Goal: Task Accomplishment & Management: Use online tool/utility

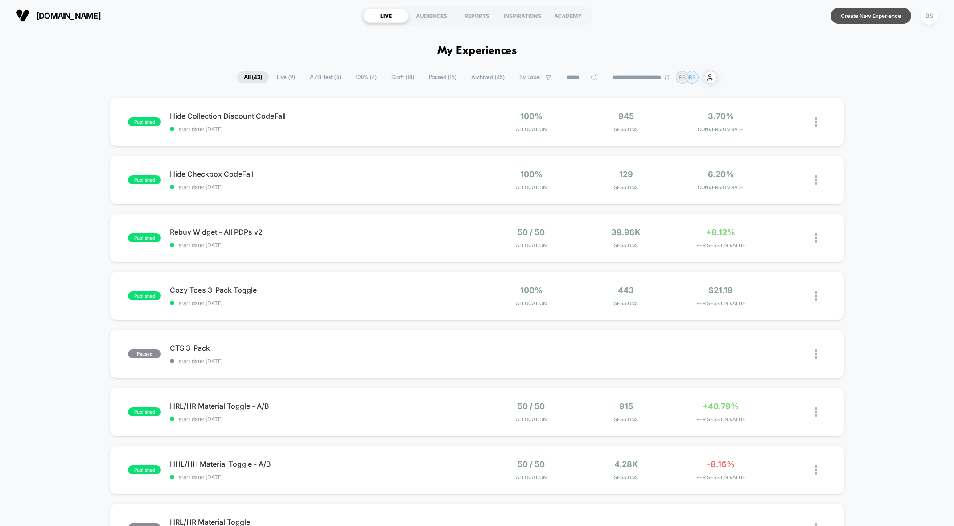
click at [890, 16] on button "Create New Experience" at bounding box center [871, 16] width 81 height 16
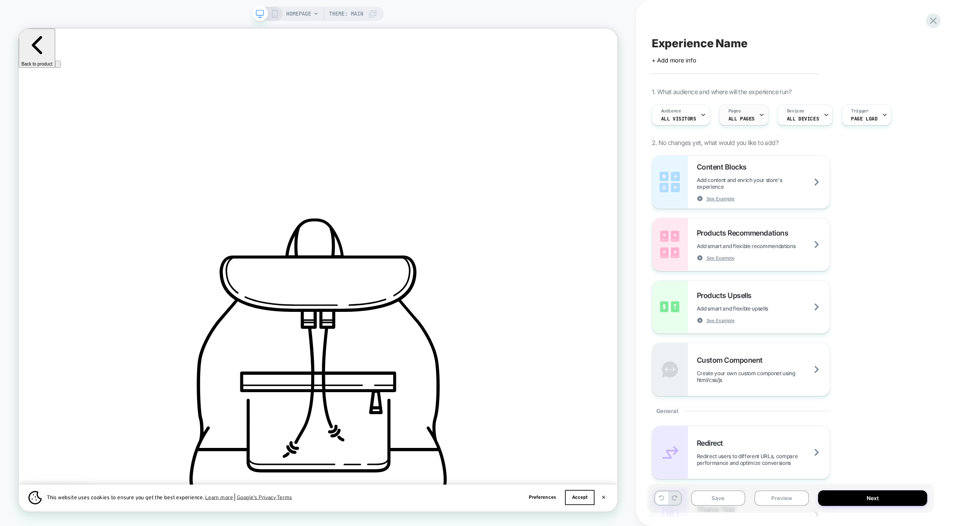
click at [734, 109] on span "Pages" at bounding box center [734, 111] width 12 height 6
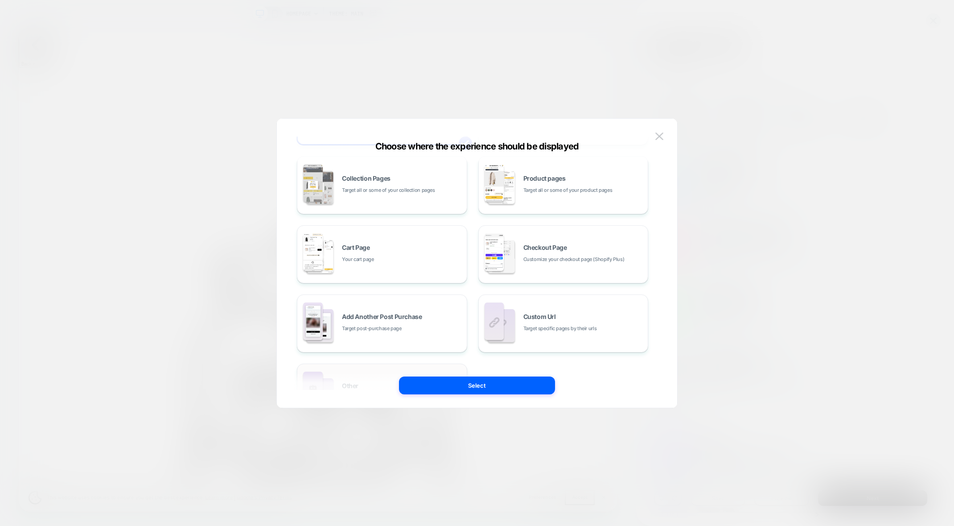
scroll to position [66, 0]
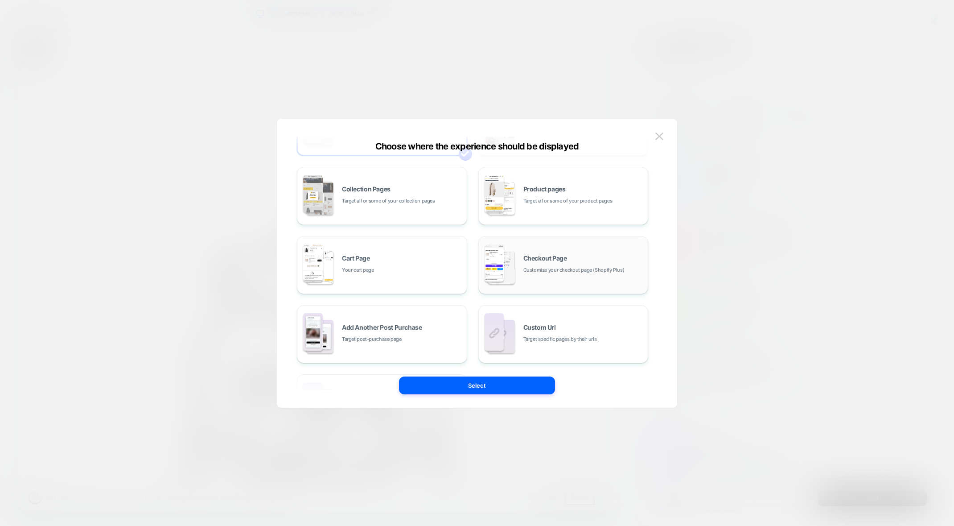
click at [542, 267] on span "Customize your checkout page (Shopify Plus)" at bounding box center [573, 270] width 101 height 8
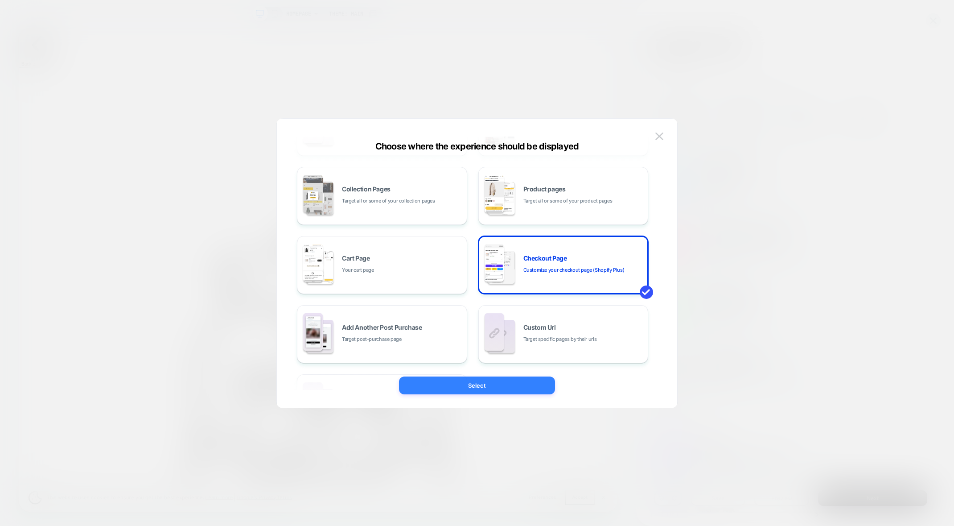
click at [479, 381] on button "Select" at bounding box center [477, 385] width 156 height 18
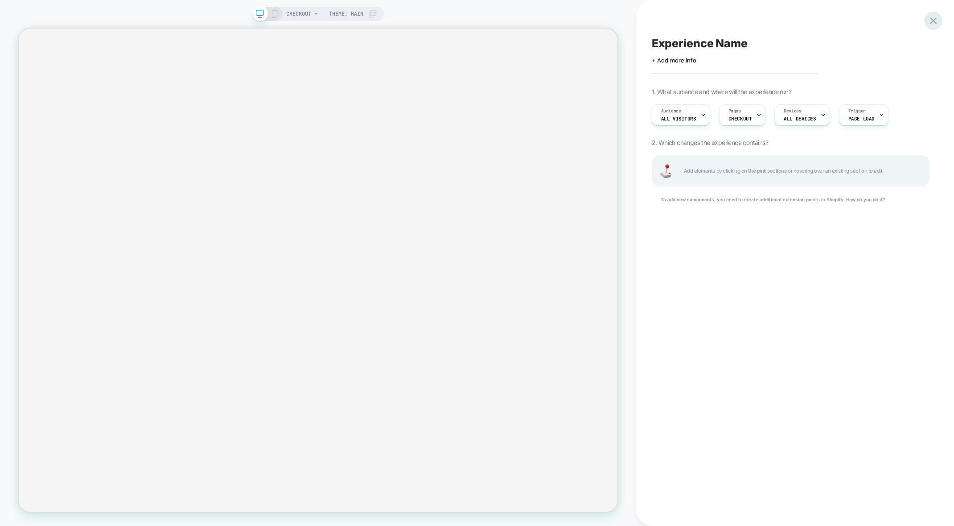
click at [933, 20] on icon at bounding box center [933, 20] width 7 height 7
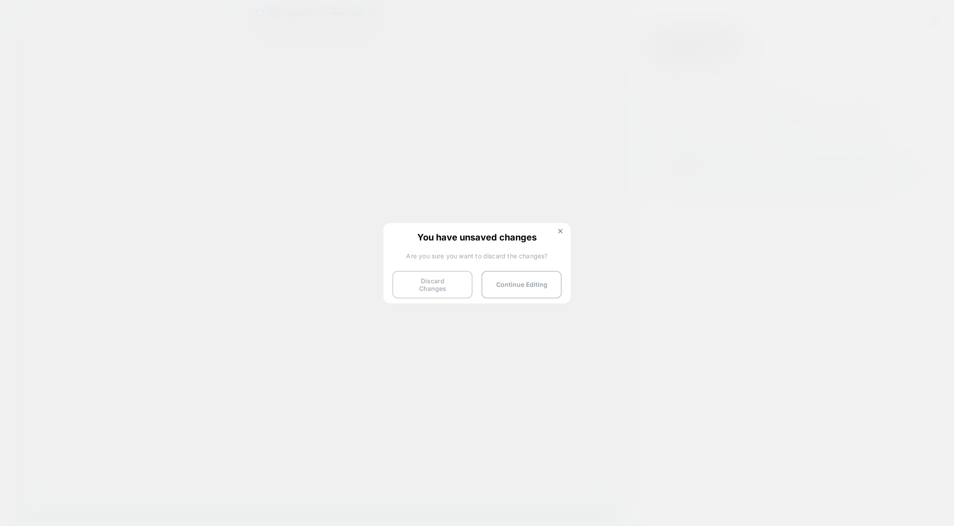
click at [438, 287] on button "Discard Changes" at bounding box center [432, 285] width 80 height 28
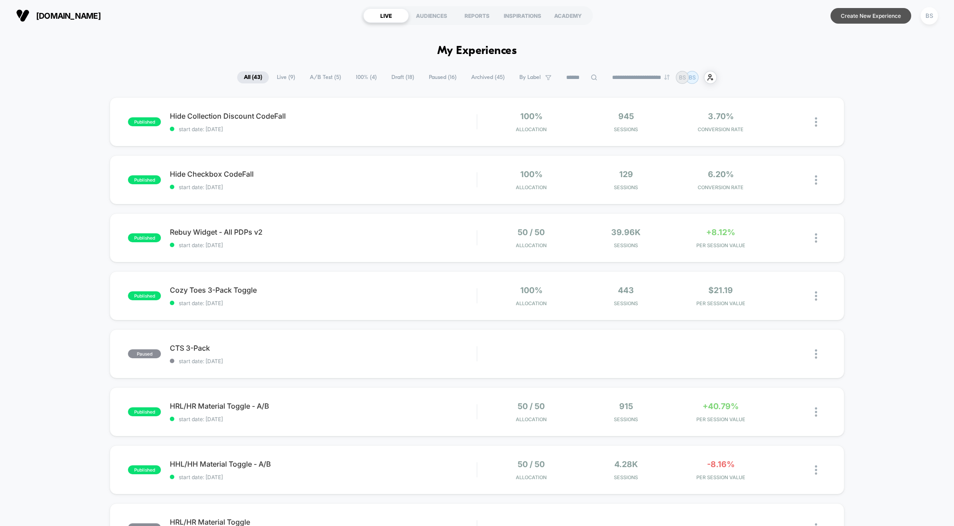
click at [847, 13] on button "Create New Experience" at bounding box center [871, 16] width 81 height 16
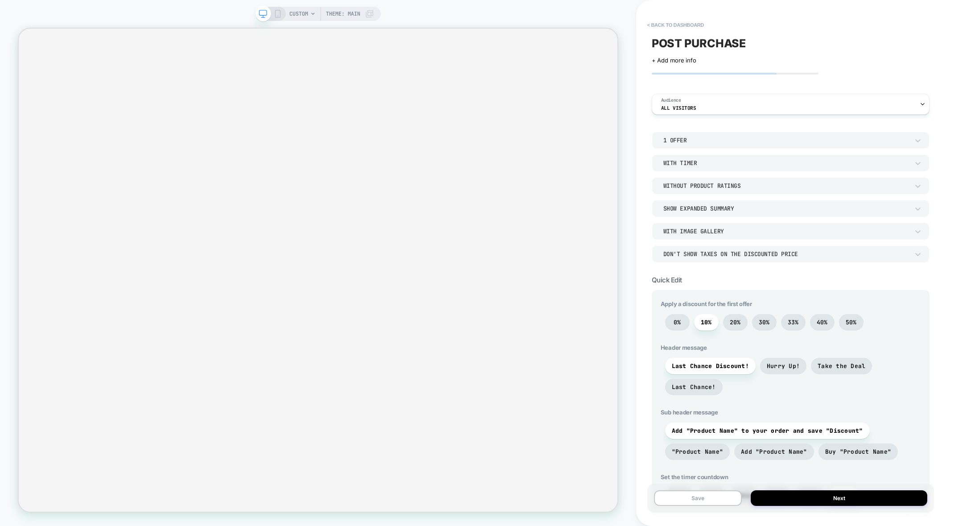
drag, startPoint x: 657, startPoint y: 23, endPoint x: 667, endPoint y: 135, distance: 112.4
click at [665, 134] on div "< back to dashboard POST PURCHASE Click to edit experience details + Add more i…" at bounding box center [795, 263] width 287 height 526
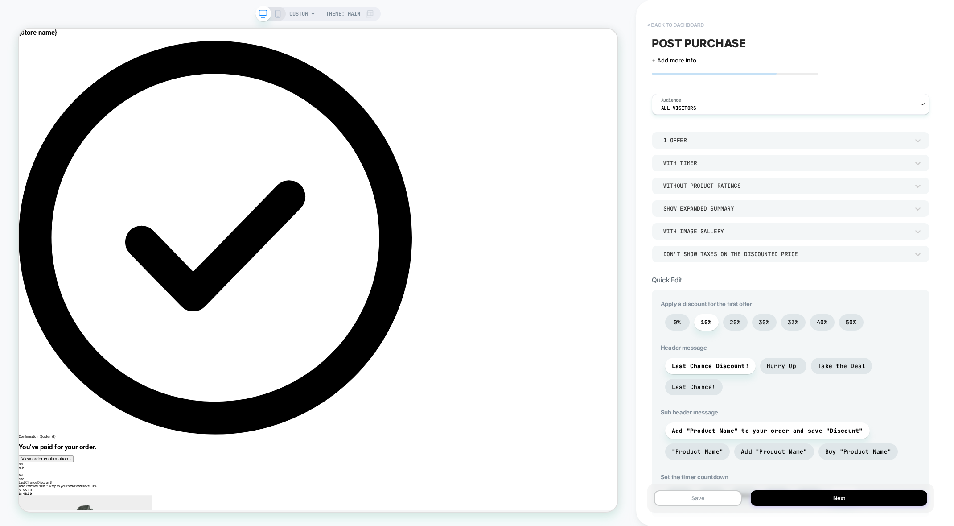
click at [659, 25] on button "< back to dashboard" at bounding box center [676, 25] width 66 height 14
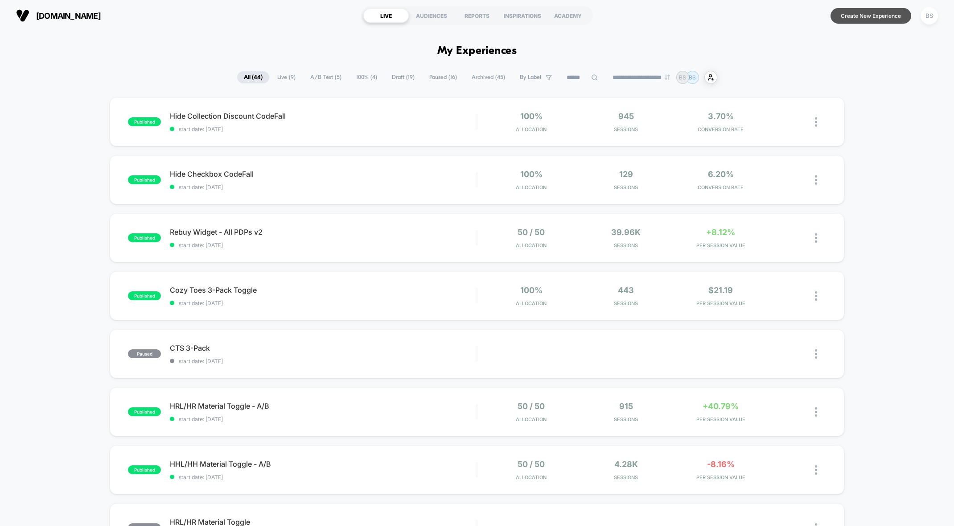
click at [845, 15] on button "Create New Experience" at bounding box center [871, 16] width 81 height 16
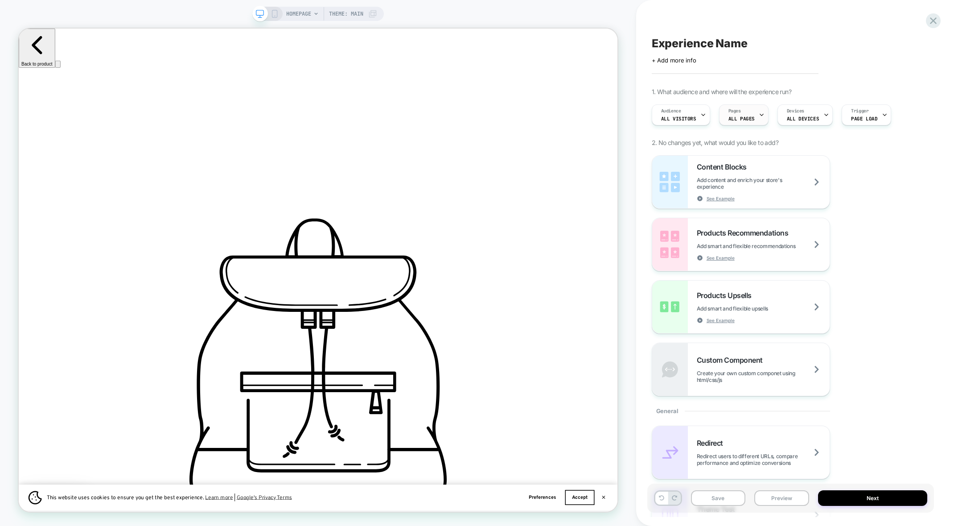
click at [759, 114] on icon at bounding box center [762, 115] width 6 height 6
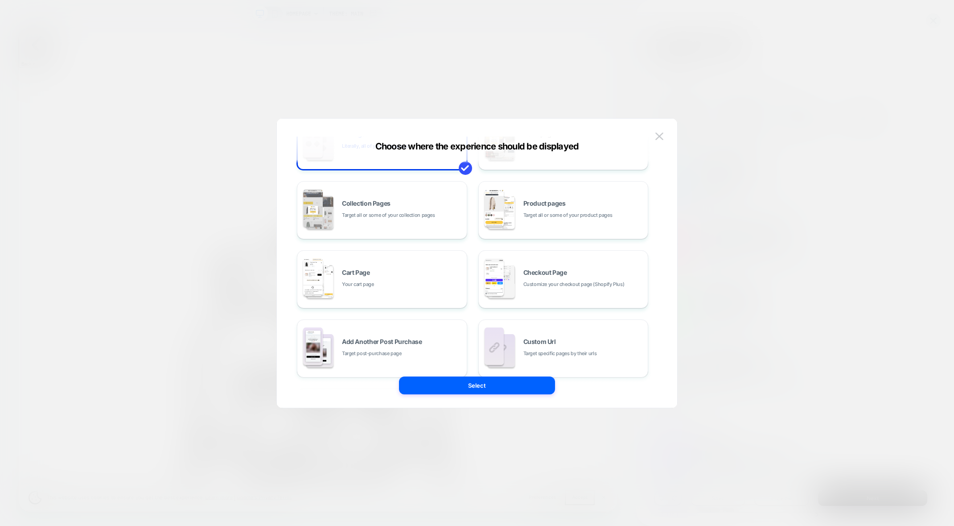
scroll to position [134, 0]
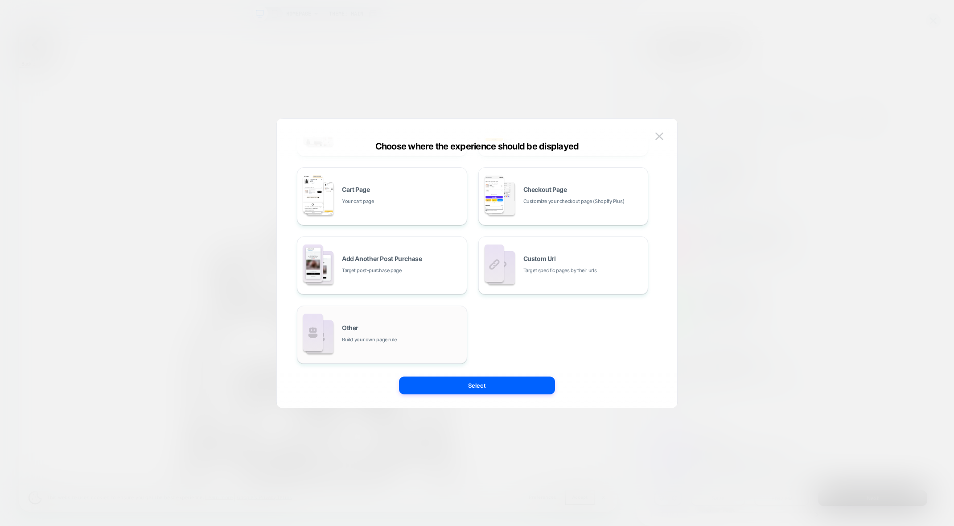
drag, startPoint x: 538, startPoint y: 270, endPoint x: 447, endPoint y: 323, distance: 104.7
click at [447, 322] on div "All Pages Literally, all of your store pages Homepage Your home page Collection…" at bounding box center [472, 196] width 351 height 334
drag, startPoint x: 377, startPoint y: 337, endPoint x: 317, endPoint y: 285, distance: 78.4
click at [317, 285] on div "All Pages Literally, all of your store pages Homepage Your home page Collection…" at bounding box center [472, 196] width 351 height 334
click at [354, 343] on span "Build your own page rule" at bounding box center [369, 339] width 55 height 8
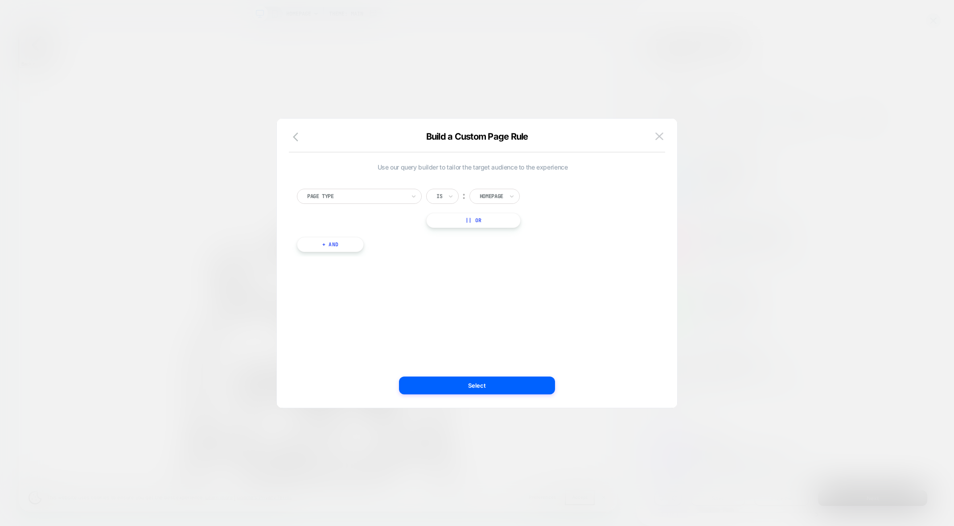
scroll to position [0, 0]
click at [478, 190] on div "Homepage" at bounding box center [494, 196] width 50 height 15
click at [395, 200] on div "Page Type" at bounding box center [356, 196] width 100 height 10
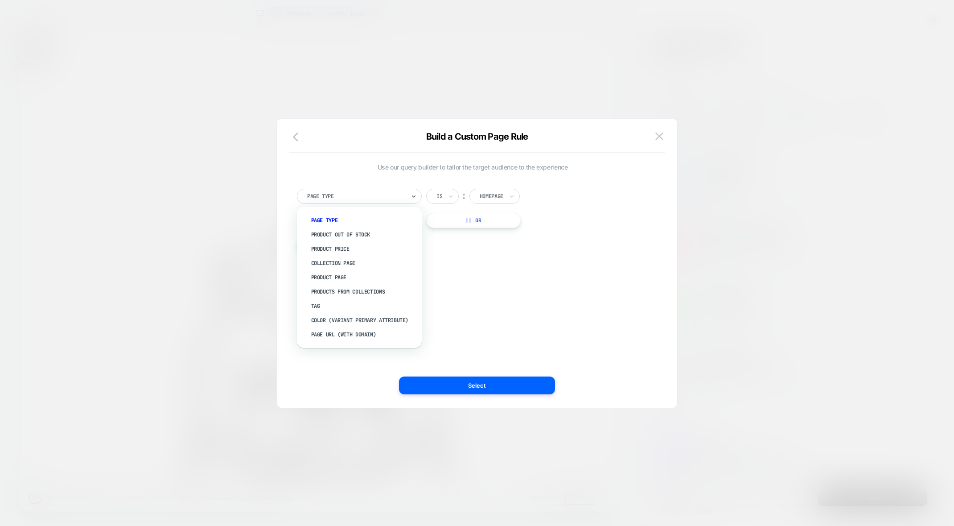
click at [550, 217] on div "option color (VARIANT PRIMARY ATTRIBUTE) focused, 8 of 9. 9 results available. …" at bounding box center [472, 208] width 351 height 39
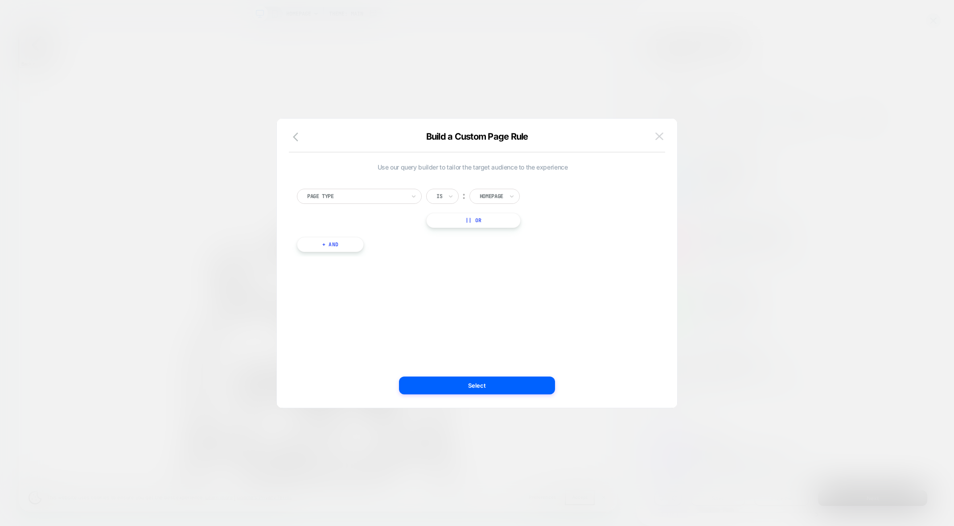
click at [659, 132] on img at bounding box center [659, 136] width 8 height 8
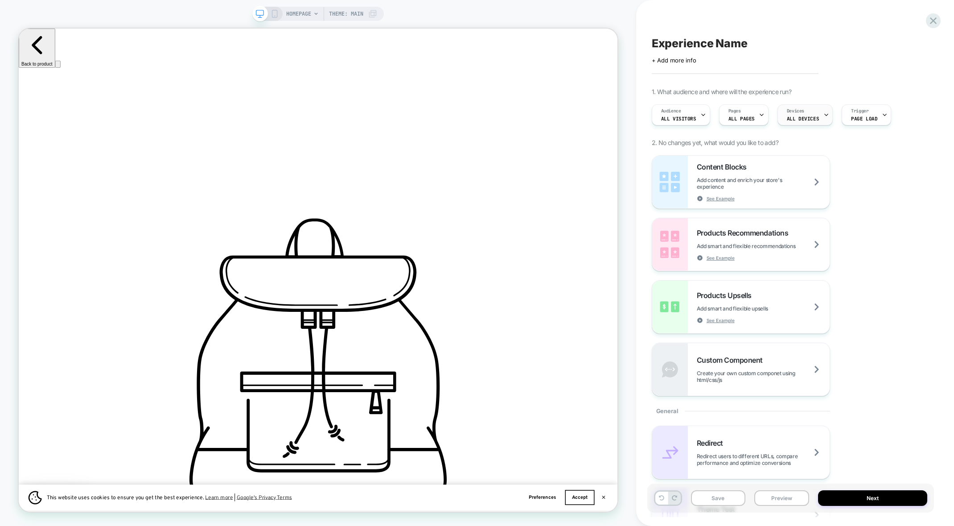
click at [787, 113] on span "Devices" at bounding box center [795, 111] width 17 height 6
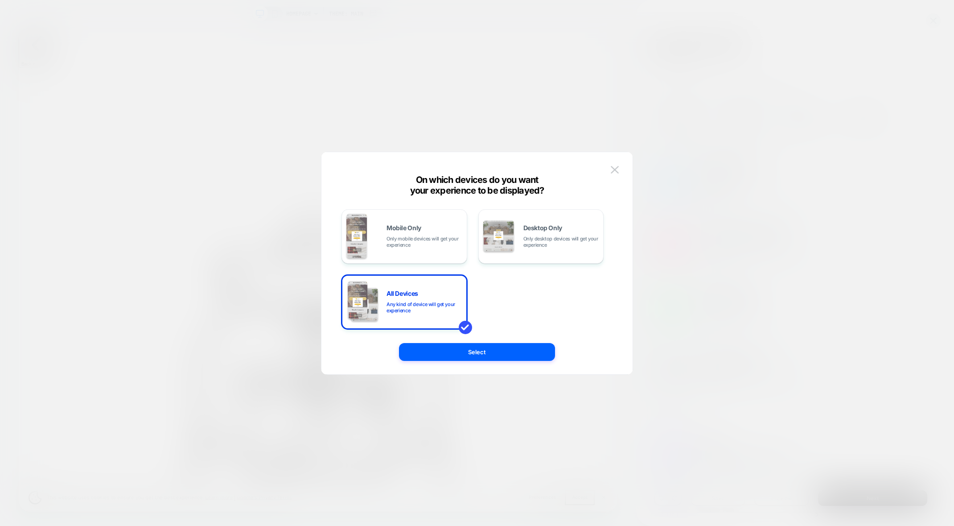
click at [573, 121] on div at bounding box center [477, 263] width 954 height 526
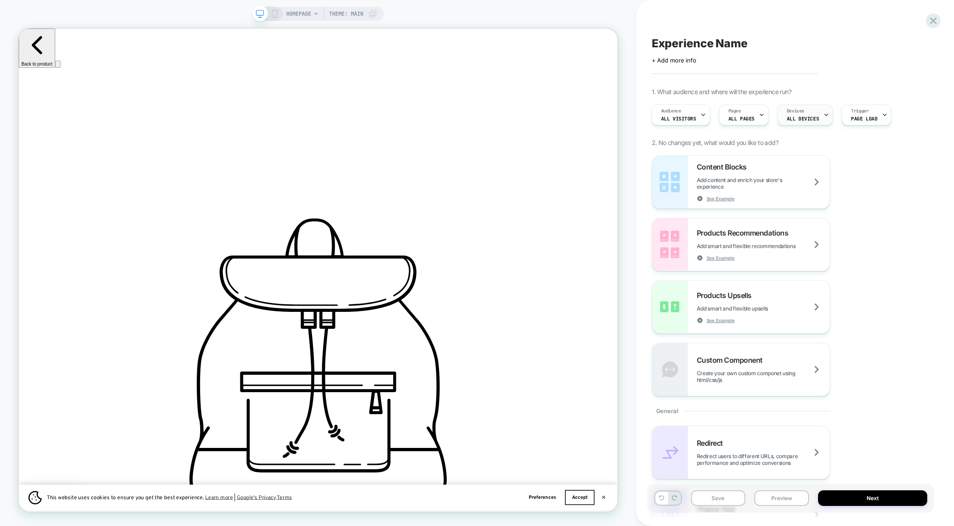
click at [791, 119] on span "ALL DEVICES" at bounding box center [803, 118] width 32 height 6
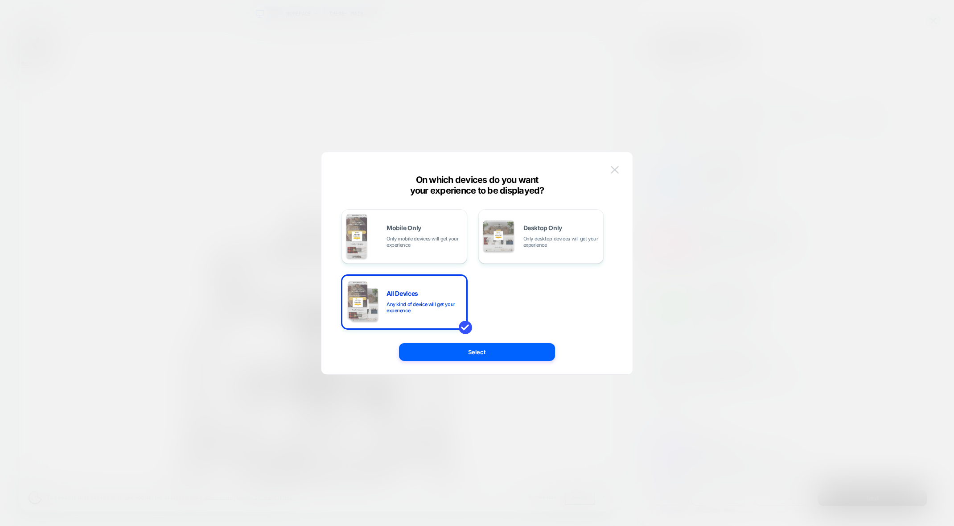
click at [613, 170] on img at bounding box center [615, 170] width 8 height 8
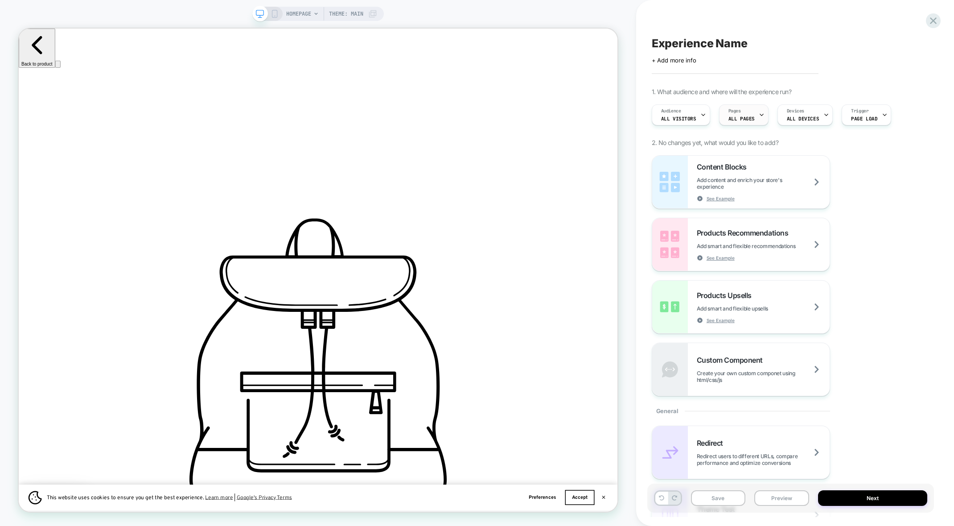
click at [737, 114] on span "Pages" at bounding box center [734, 111] width 12 height 6
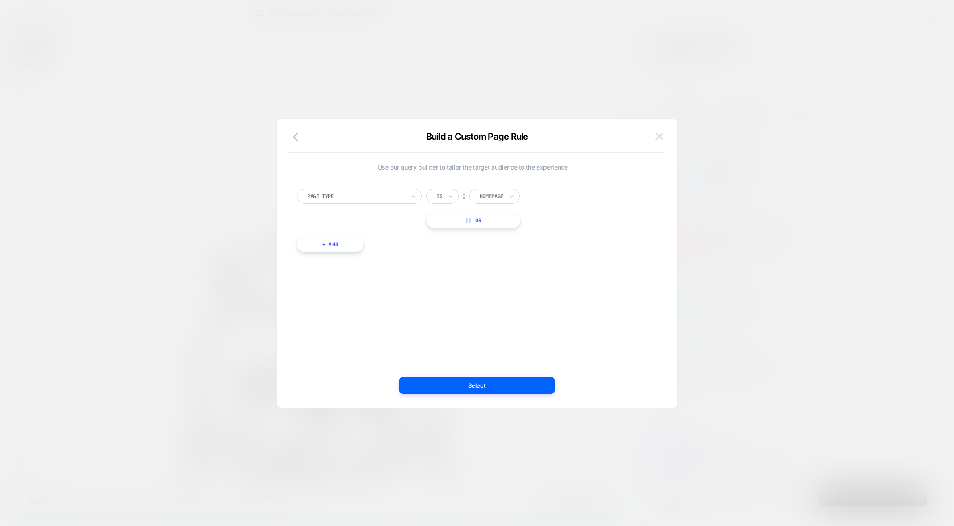
click at [662, 139] on img at bounding box center [659, 136] width 8 height 8
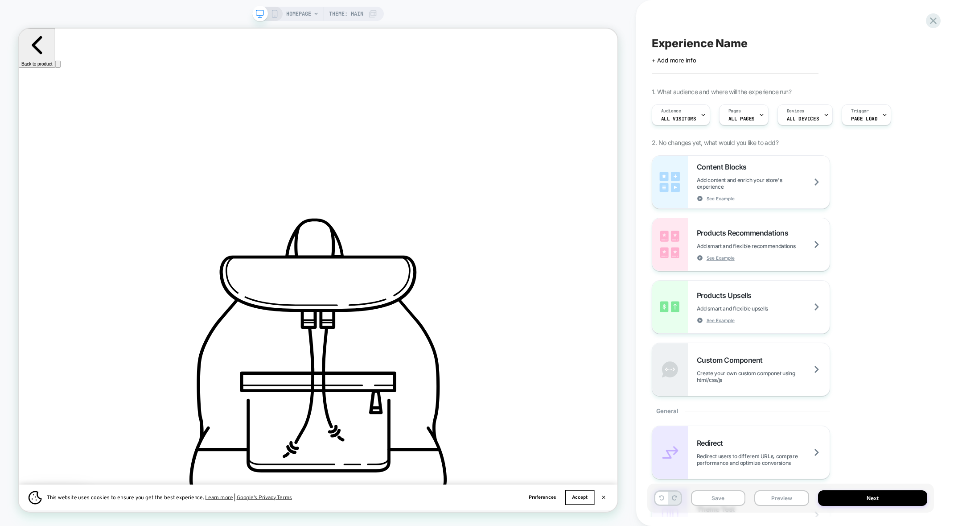
click at [308, 14] on span "HOMEPAGE" at bounding box center [298, 14] width 25 height 14
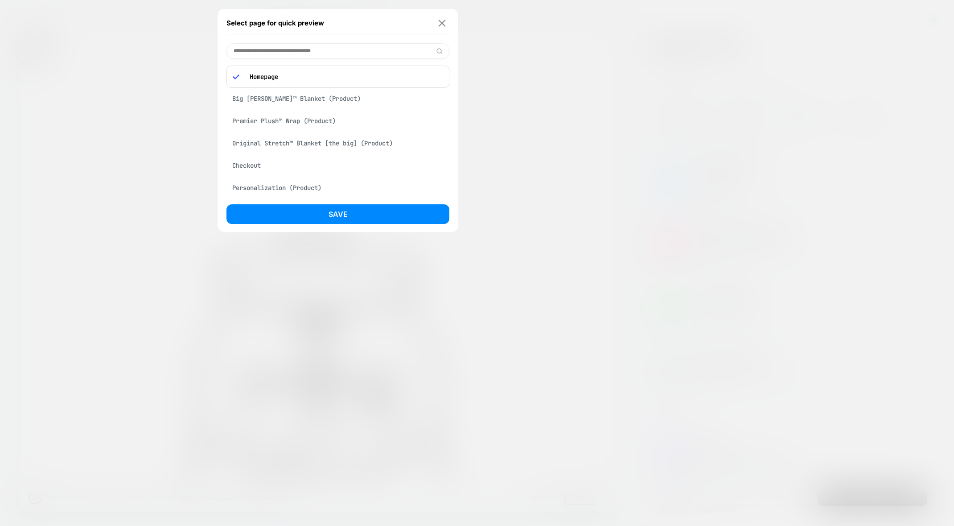
click at [440, 19] on button at bounding box center [441, 23] width 11 height 8
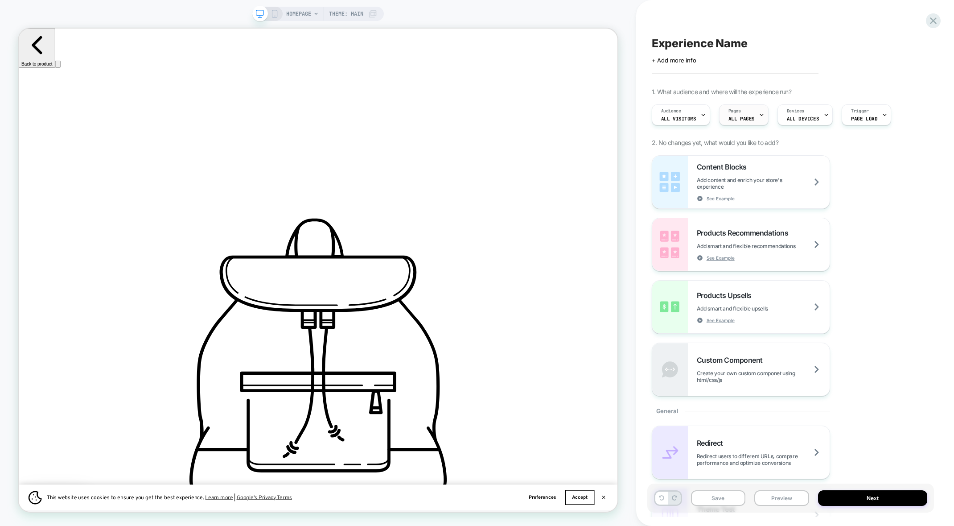
click at [743, 118] on span "ALL PAGES" at bounding box center [741, 118] width 26 height 6
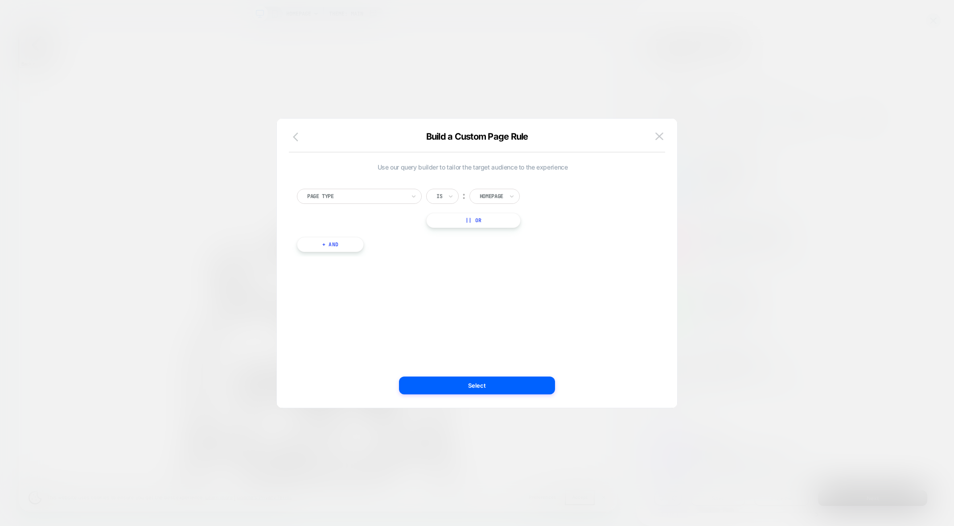
click at [300, 136] on icon "button" at bounding box center [298, 137] width 11 height 11
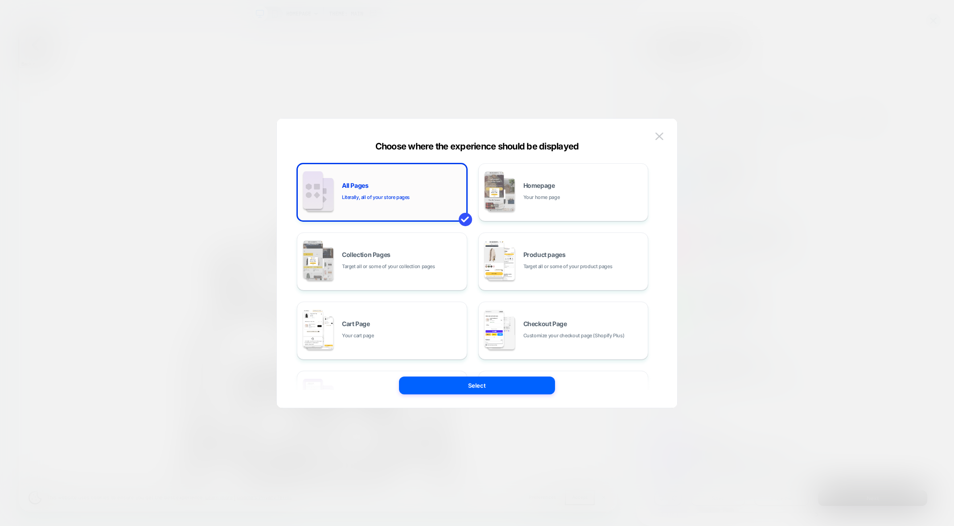
scroll to position [122, 0]
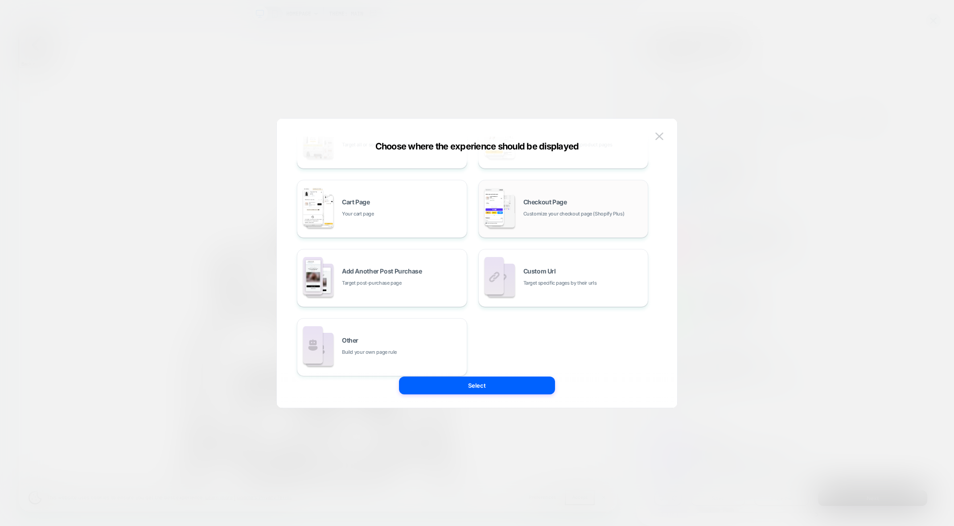
click at [535, 221] on div "Checkout Page Customize your checkout page (Shopify Plus)" at bounding box center [563, 208] width 160 height 49
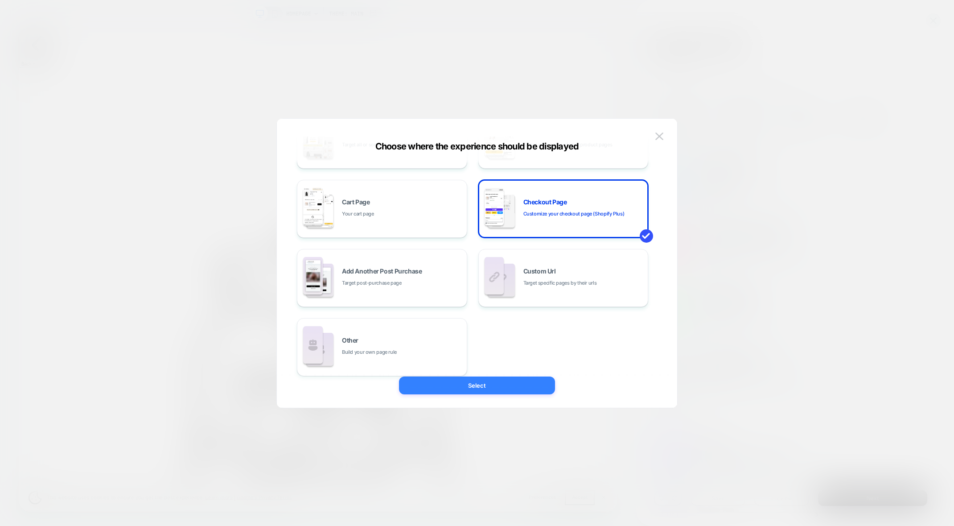
click at [458, 389] on button "Select" at bounding box center [477, 385] width 156 height 18
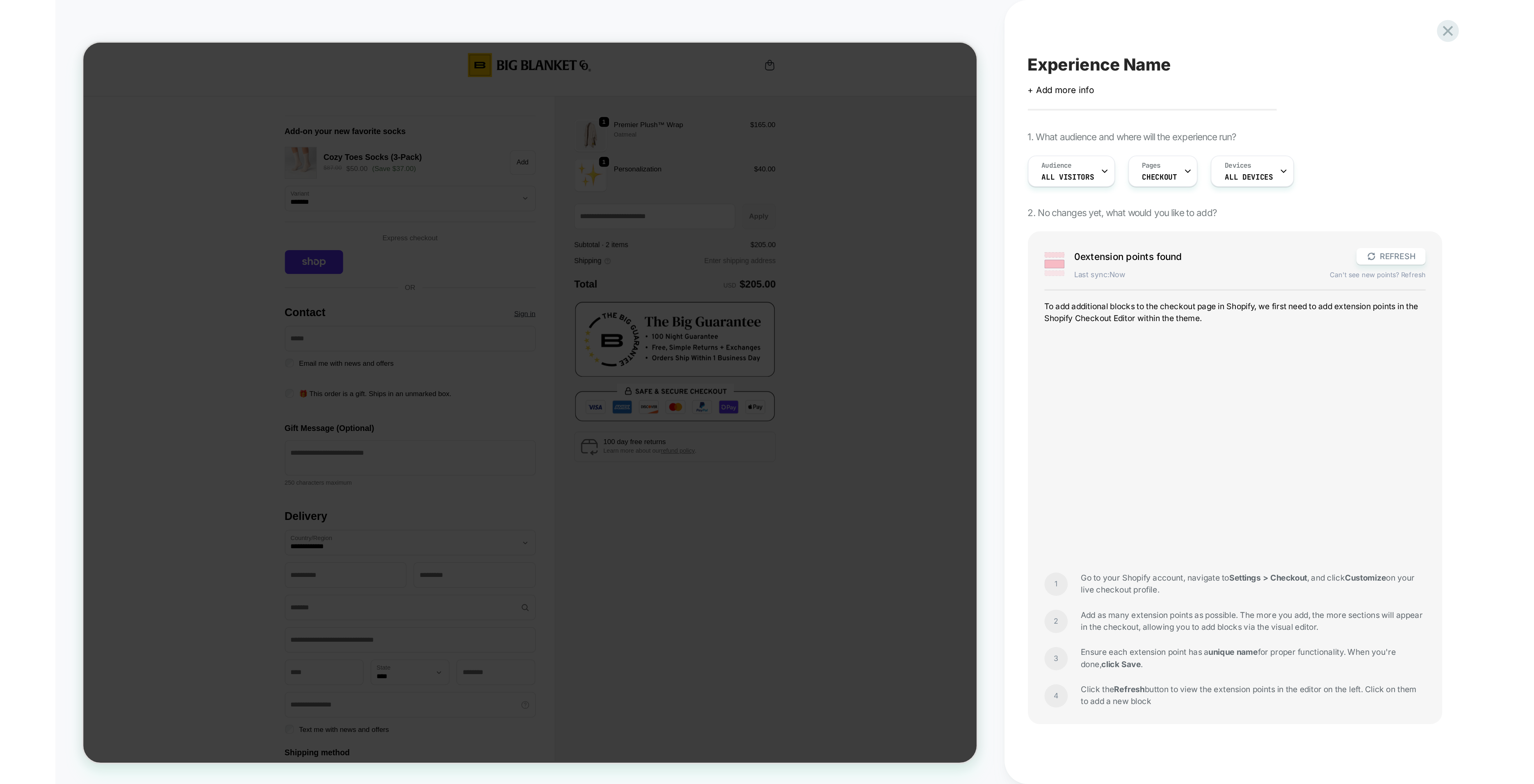
scroll to position [0, 0]
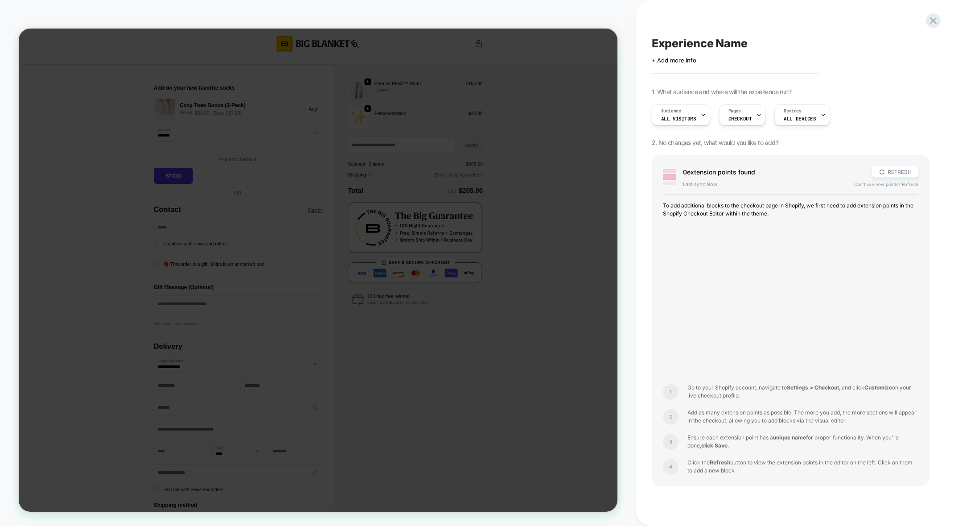
click at [606, 127] on div at bounding box center [318, 270] width 599 height 483
